Goal: Information Seeking & Learning: Learn about a topic

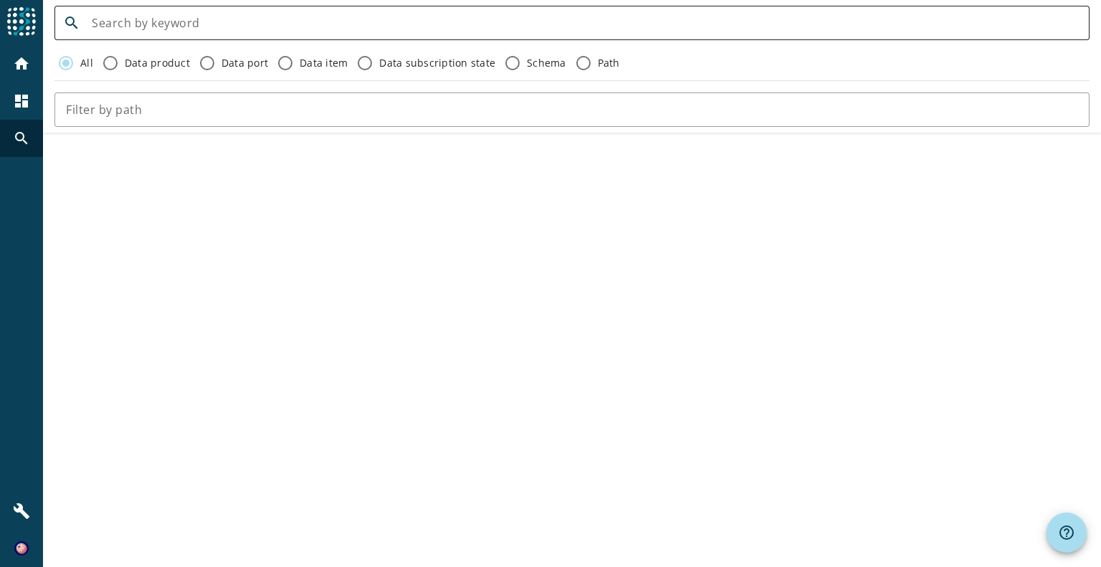
click at [236, 27] on input at bounding box center [585, 22] width 987 height 17
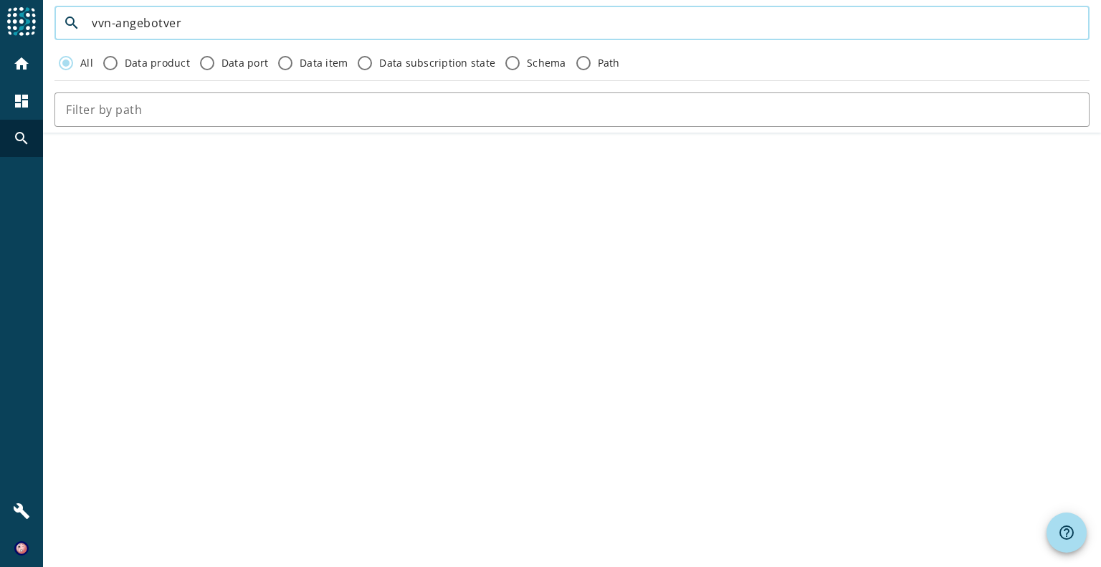
type input "vvn-angebotver"
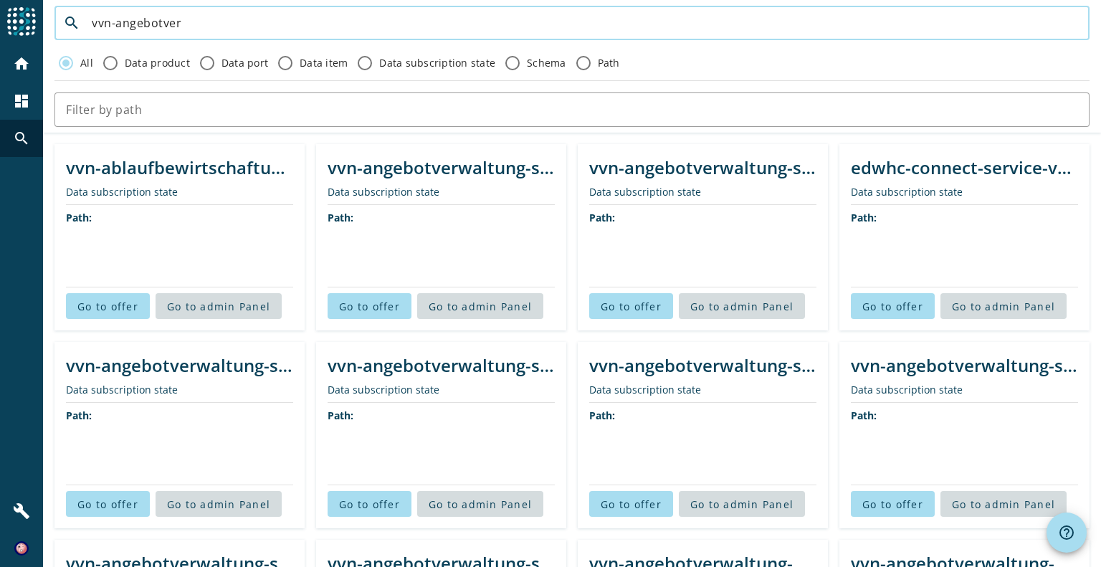
click at [453, 179] on div "vvn-angebotverwaltung-service" at bounding box center [441, 168] width 227 height 24
click at [371, 313] on span "Go to offer" at bounding box center [369, 307] width 61 height 14
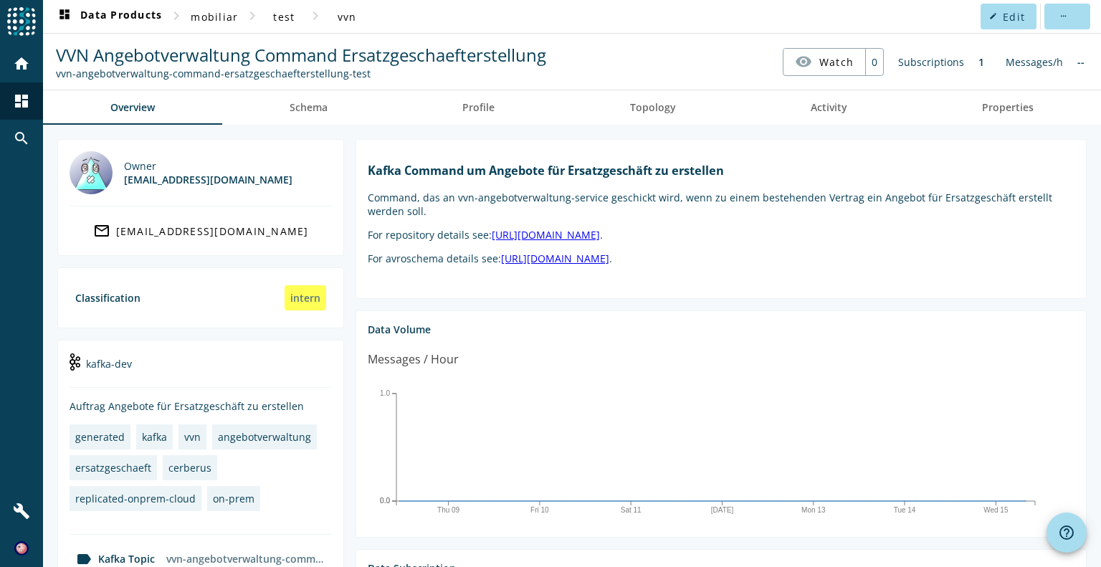
click at [600, 242] on link "[URL][DOMAIN_NAME]" at bounding box center [546, 235] width 108 height 14
click at [609, 265] on link "[URL][DOMAIN_NAME]" at bounding box center [555, 259] width 108 height 14
